Goal: Task Accomplishment & Management: Manage account settings

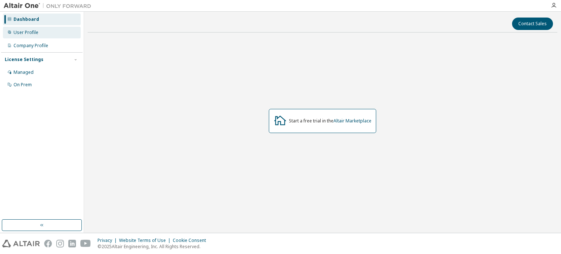
click at [33, 35] on div "User Profile" at bounding box center [42, 33] width 78 height 12
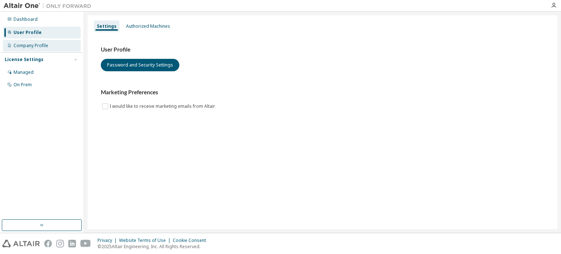
click at [34, 45] on div "Company Profile" at bounding box center [31, 46] width 35 height 6
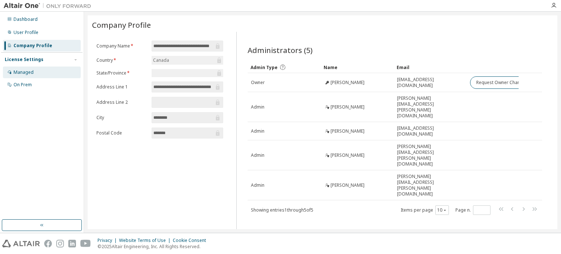
click at [36, 73] on div "Managed" at bounding box center [42, 73] width 78 height 12
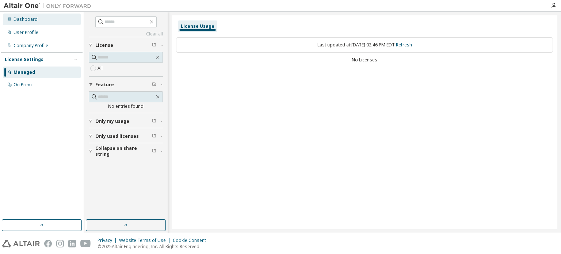
click at [33, 20] on div "Dashboard" at bounding box center [26, 19] width 24 height 6
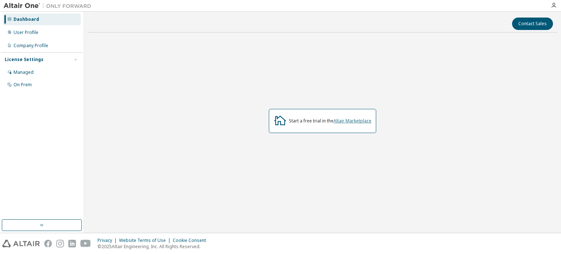
click at [342, 121] on link "Altair Marketplace" at bounding box center [353, 121] width 38 height 6
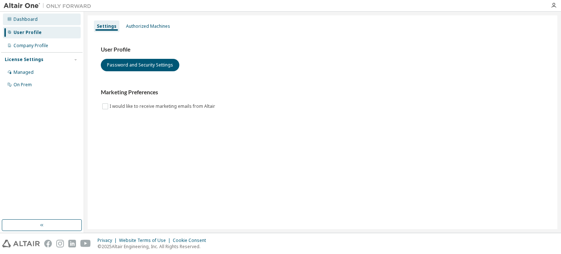
click at [32, 20] on div "Dashboard" at bounding box center [26, 19] width 24 height 6
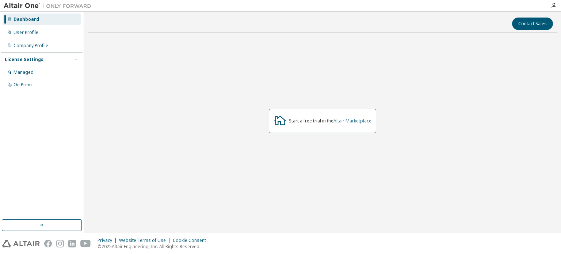
click at [348, 122] on link "Altair Marketplace" at bounding box center [353, 121] width 38 height 6
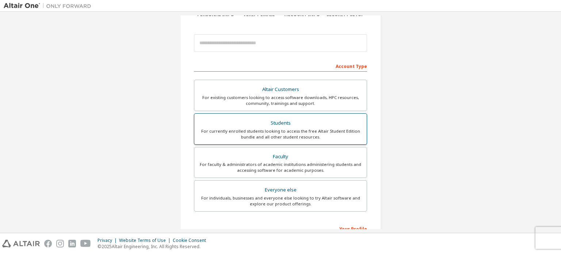
scroll to position [73, 0]
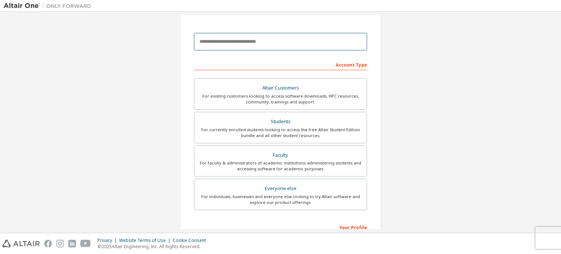
click at [228, 41] on input "email" at bounding box center [280, 42] width 173 height 18
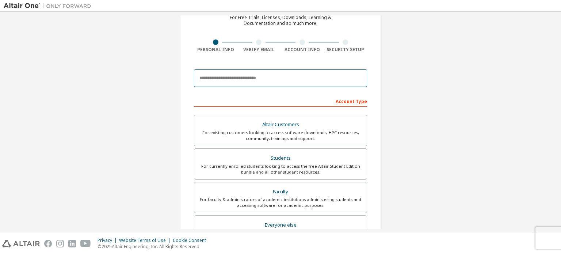
click at [295, 72] on input "email" at bounding box center [280, 78] width 173 height 18
type input "**********"
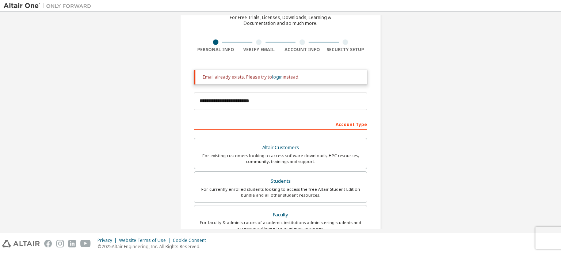
click at [276, 77] on link "login" at bounding box center [277, 77] width 11 height 6
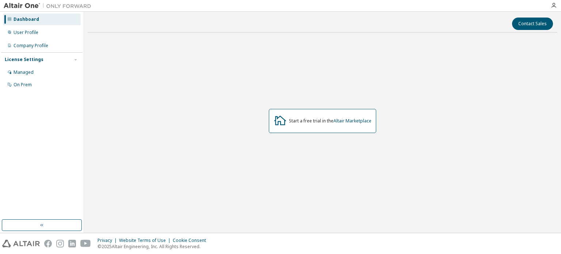
click at [555, 1] on div at bounding box center [554, 5] width 15 height 11
click at [555, 4] on icon "button" at bounding box center [554, 6] width 6 height 6
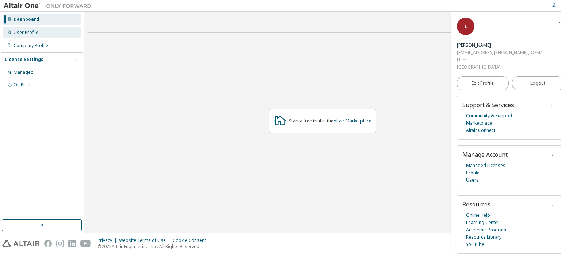
click at [51, 36] on div "User Profile" at bounding box center [42, 33] width 78 height 12
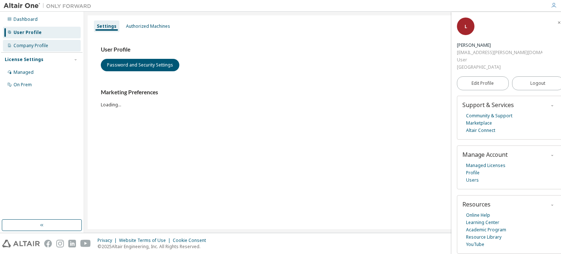
click at [46, 46] on div "Company Profile" at bounding box center [31, 46] width 35 height 6
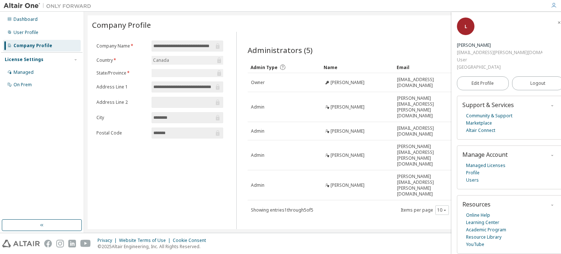
click at [203, 45] on input "**********" at bounding box center [183, 45] width 61 height 7
click at [381, 51] on div "Administrators (5)" at bounding box center [395, 50] width 295 height 10
click at [531, 80] on span "Logout" at bounding box center [538, 83] width 15 height 7
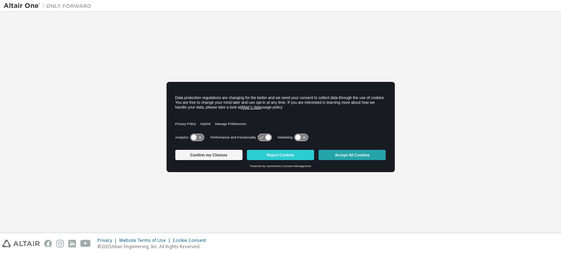
click at [338, 155] on button "Accept All Cookies" at bounding box center [352, 155] width 67 height 10
